Goal: Task Accomplishment & Management: Manage account settings

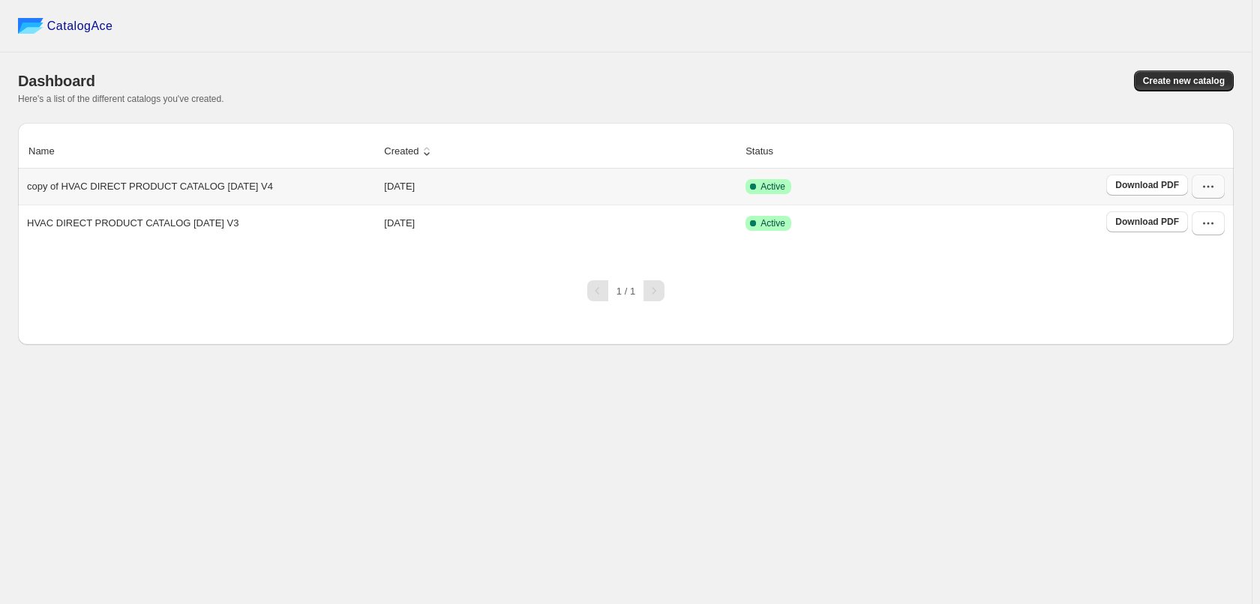
click at [1207, 190] on icon "button" at bounding box center [1208, 186] width 15 height 15
click at [1228, 213] on span "View catalog" at bounding box center [1199, 220] width 77 height 15
click at [460, 71] on div "Dashboard" at bounding box center [313, 80] width 590 height 21
click at [1217, 228] on button "button" at bounding box center [1208, 223] width 33 height 24
click at [1222, 377] on span "Delete" at bounding box center [1199, 384] width 77 height 15
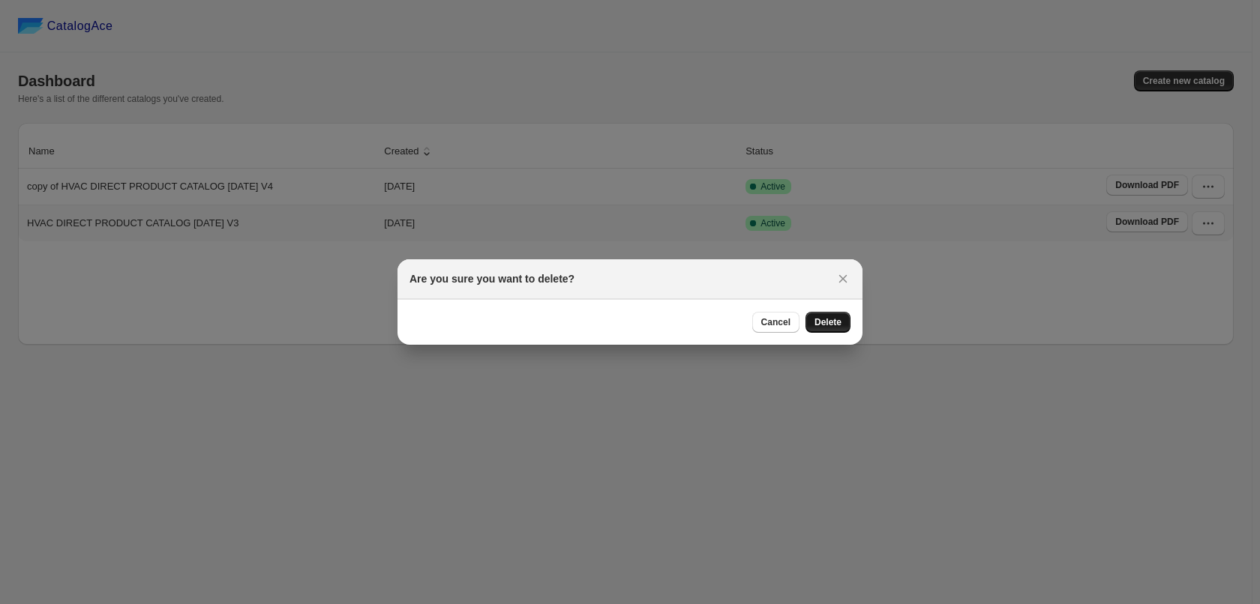
click at [832, 325] on span "Delete" at bounding box center [827, 322] width 27 height 12
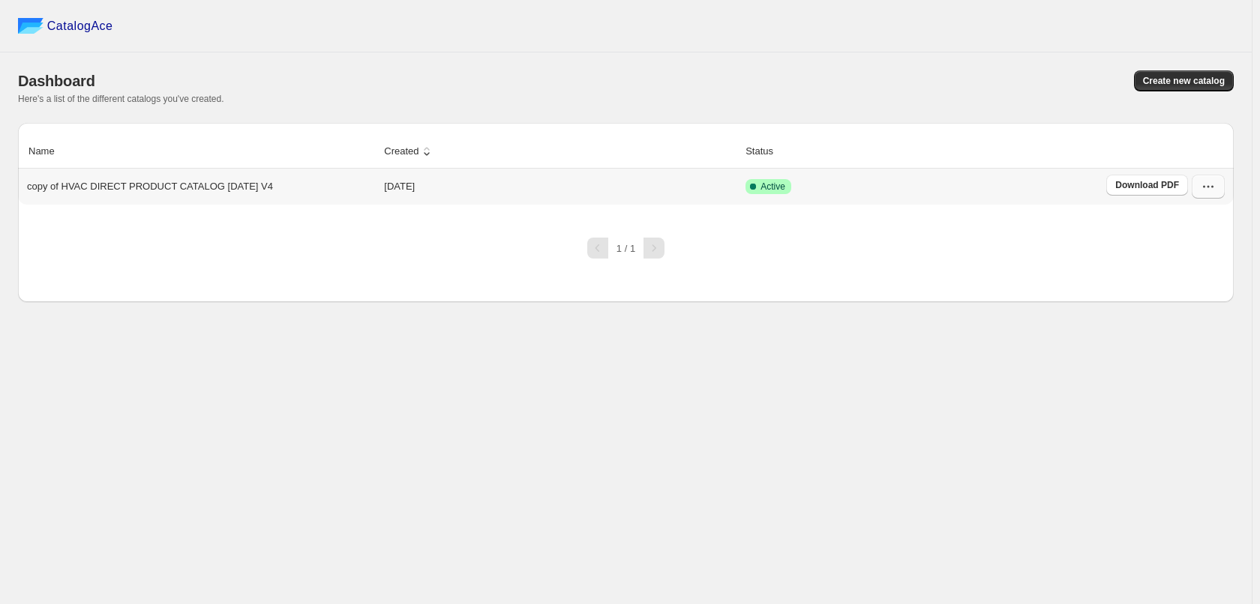
click at [1204, 190] on icon "button" at bounding box center [1208, 186] width 15 height 15
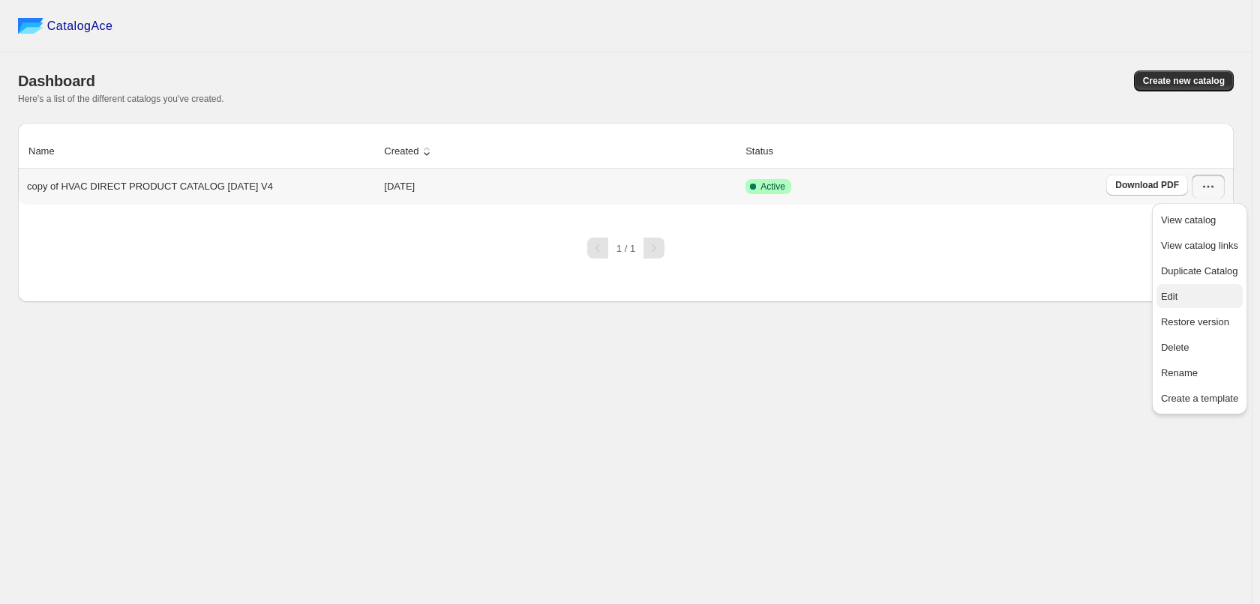
click at [1229, 293] on span "Edit" at bounding box center [1199, 296] width 77 height 15
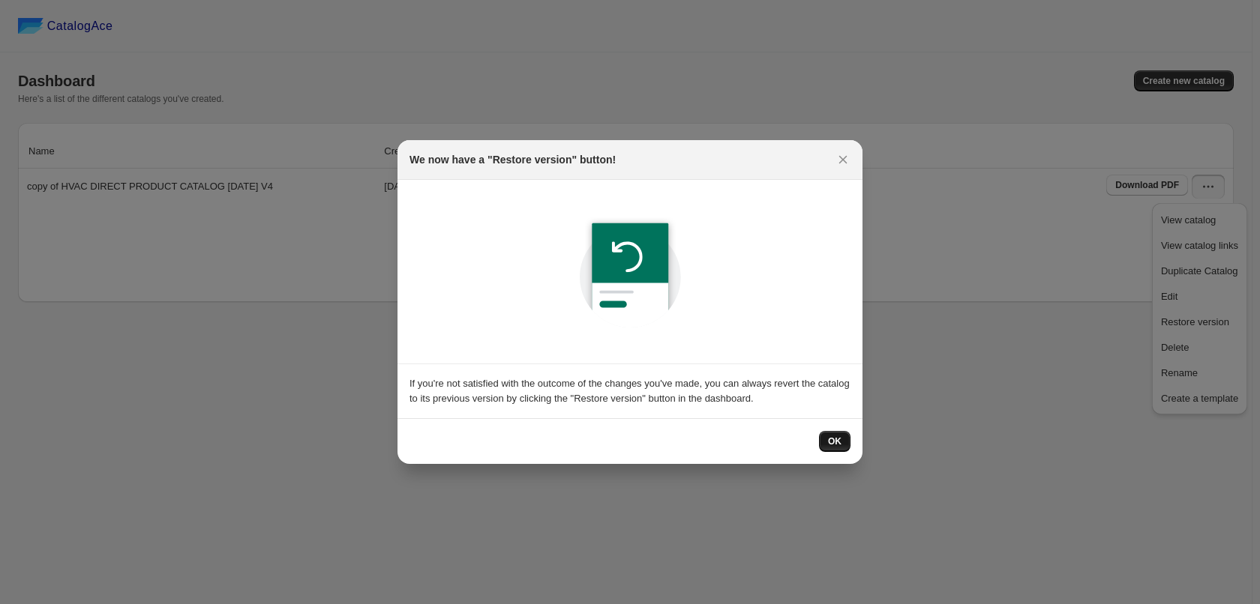
click at [835, 445] on span "OK" at bounding box center [834, 442] width 13 height 12
